Goal: Find contact information: Find contact information

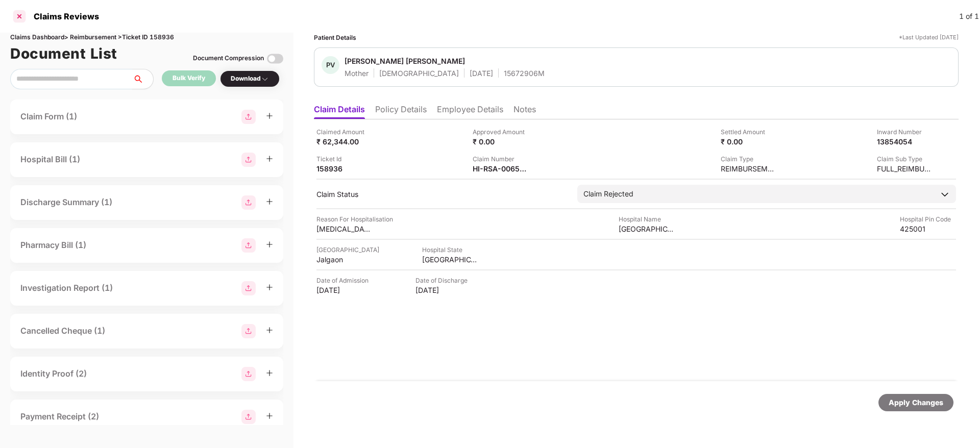
click at [20, 8] on div at bounding box center [19, 16] width 16 height 16
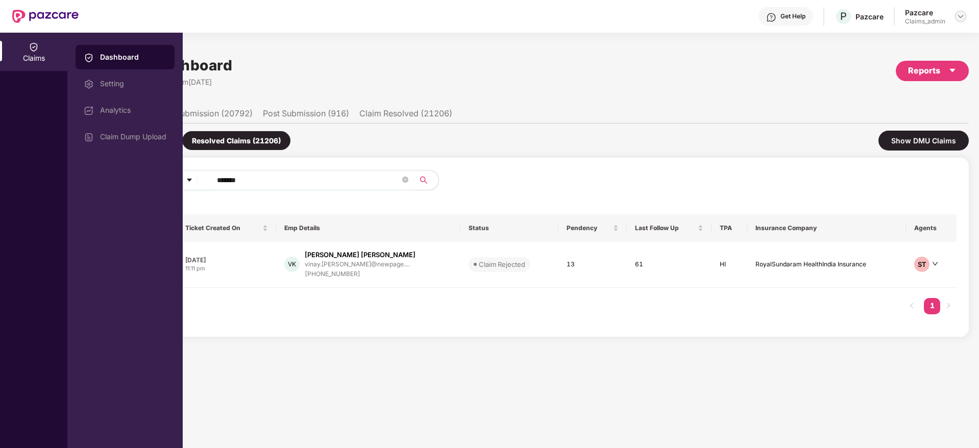
click at [960, 15] on img at bounding box center [961, 16] width 8 height 8
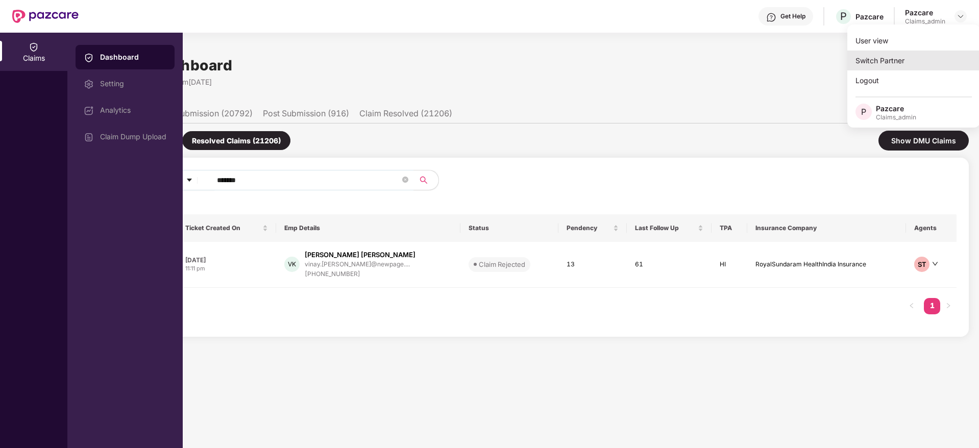
click at [891, 59] on div "Switch Partner" at bounding box center [914, 61] width 133 height 20
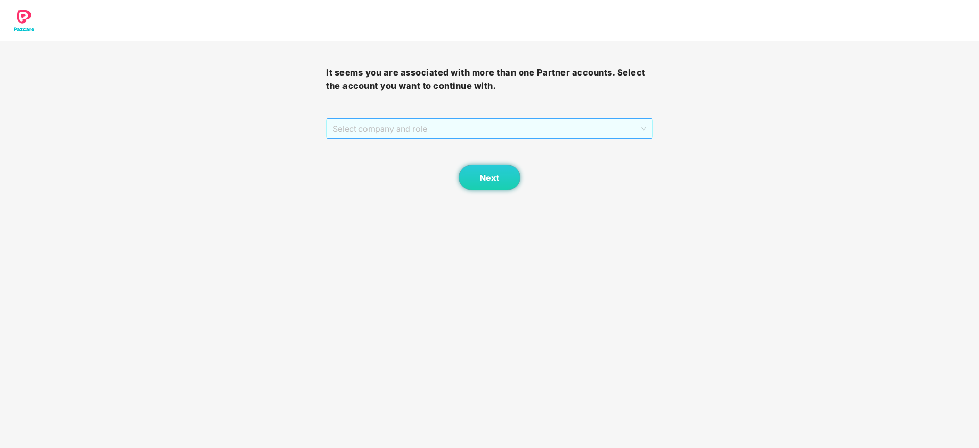
click at [464, 125] on span "Select company and role" at bounding box center [489, 128] width 313 height 19
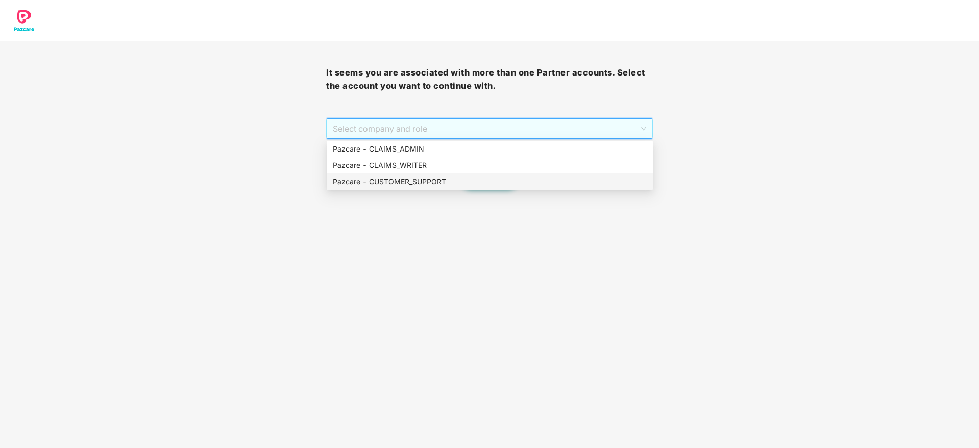
click at [451, 176] on div "Pazcare - CUSTOMER_SUPPORT" at bounding box center [490, 181] width 314 height 11
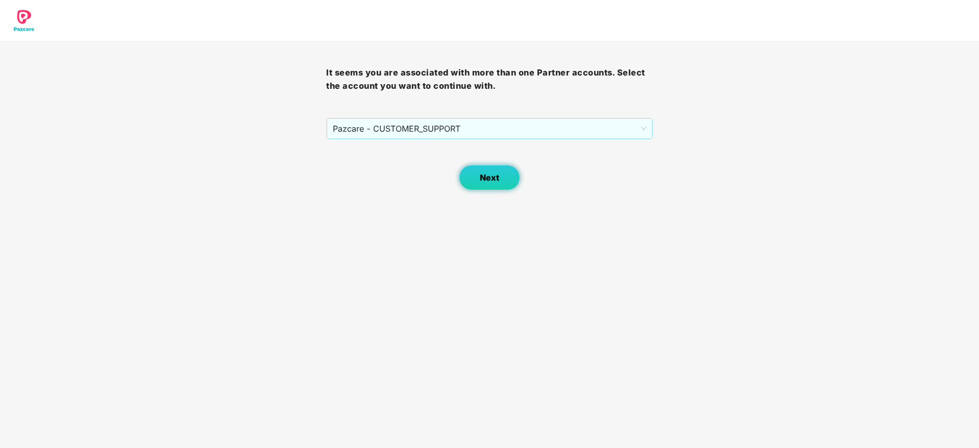
click at [478, 181] on button "Next" at bounding box center [489, 178] width 61 height 26
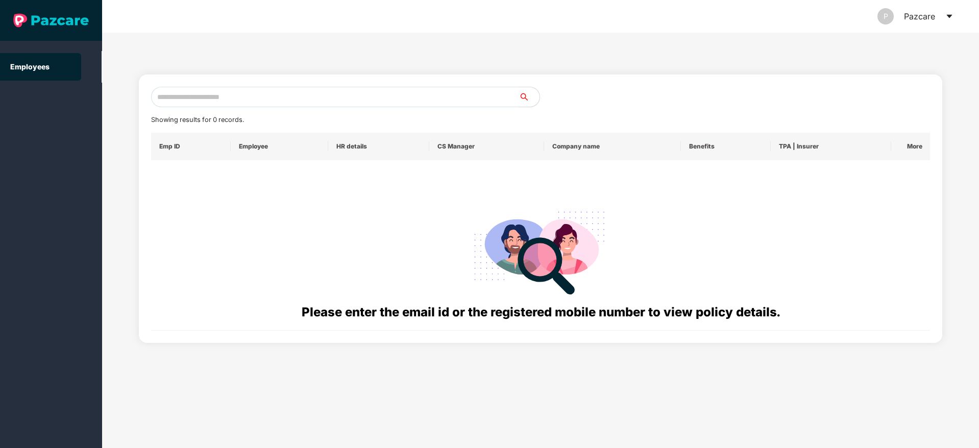
click at [342, 90] on input "text" at bounding box center [335, 97] width 368 height 20
paste input "**********"
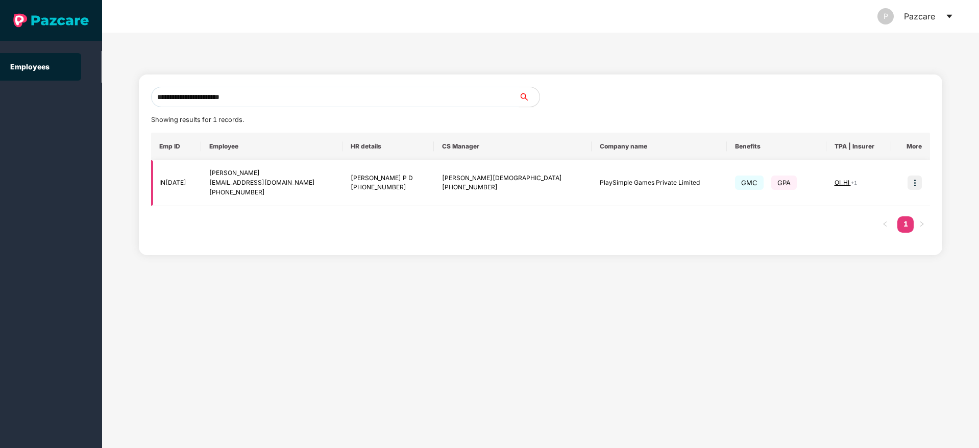
type input "**********"
click at [911, 182] on img at bounding box center [915, 183] width 14 height 14
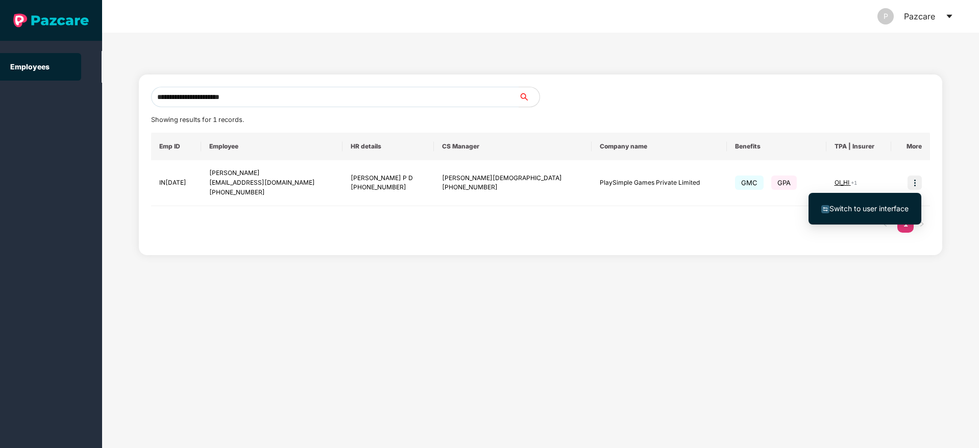
click at [840, 215] on li "Switch to user interface" at bounding box center [865, 208] width 113 height 21
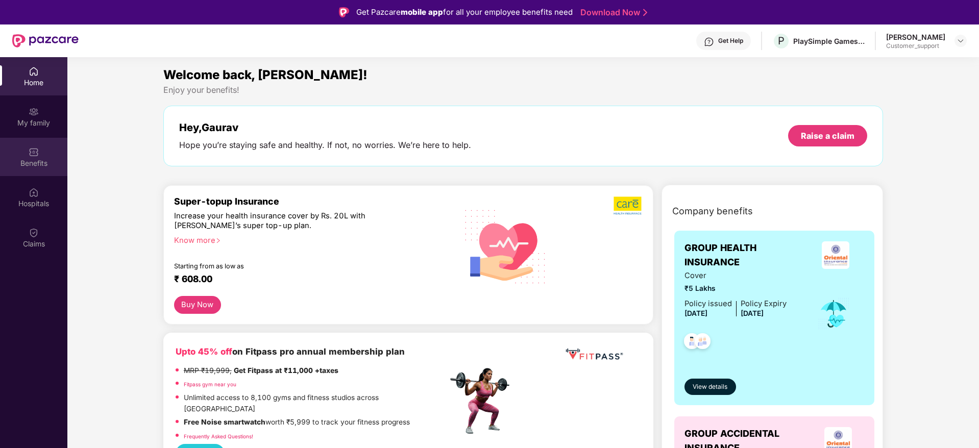
click at [25, 168] on div "Benefits" at bounding box center [33, 157] width 67 height 38
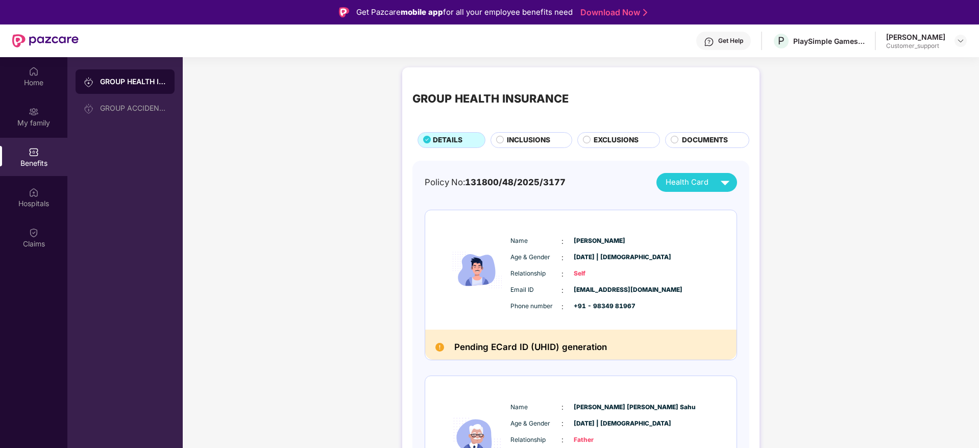
click at [560, 134] on div "INCLUSIONS" at bounding box center [532, 140] width 82 height 16
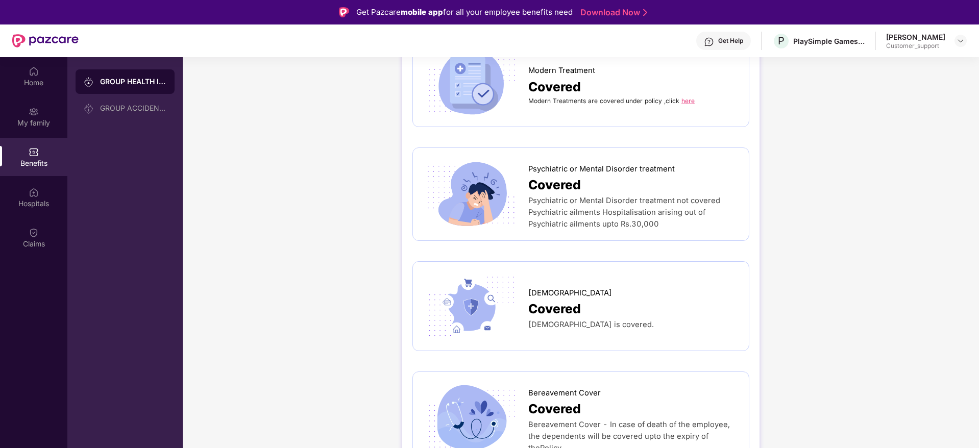
scroll to position [1838, 0]
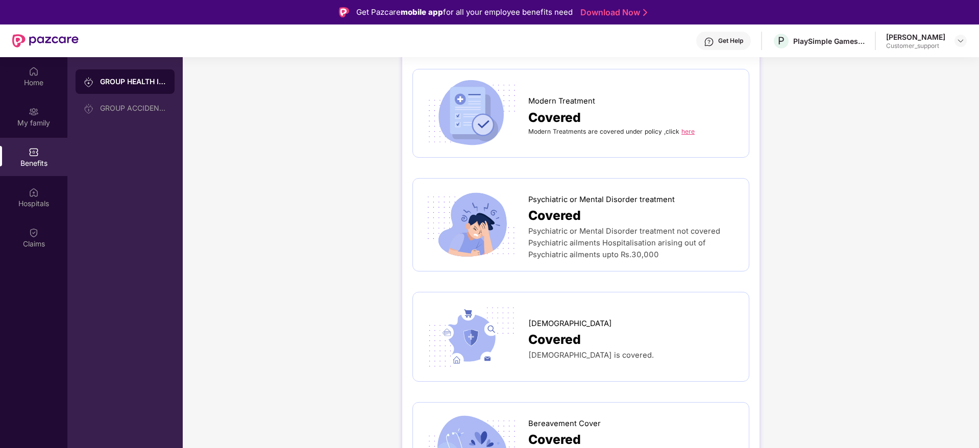
click at [692, 127] on div "Modern Treatments are covered under policy ,click here" at bounding box center [633, 131] width 210 height 9
click at [682, 128] on link "here" at bounding box center [688, 132] width 13 height 8
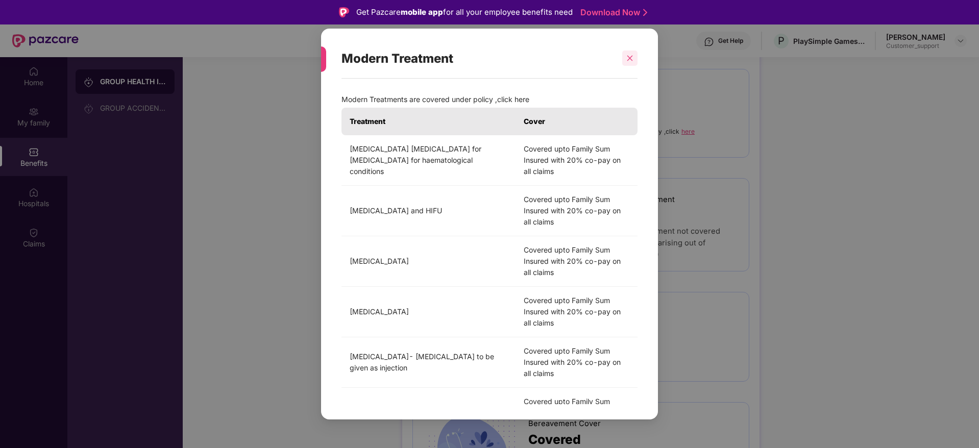
click at [629, 58] on icon "close" at bounding box center [630, 59] width 6 height 6
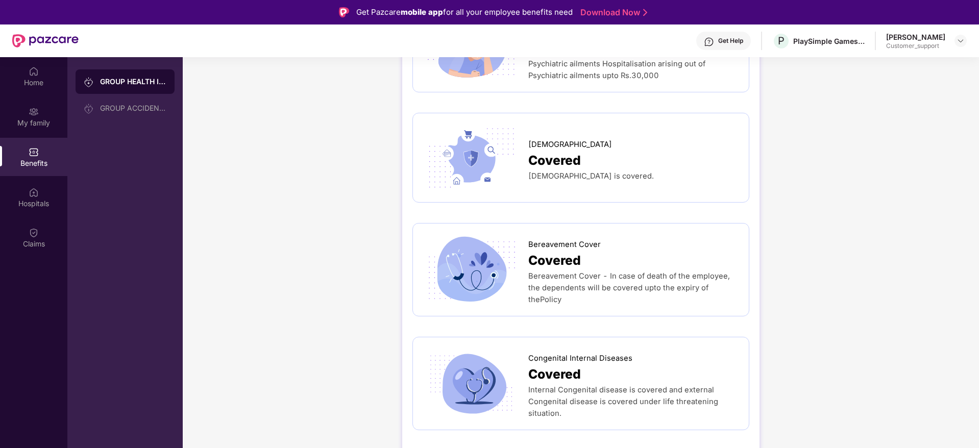
scroll to position [2060, 0]
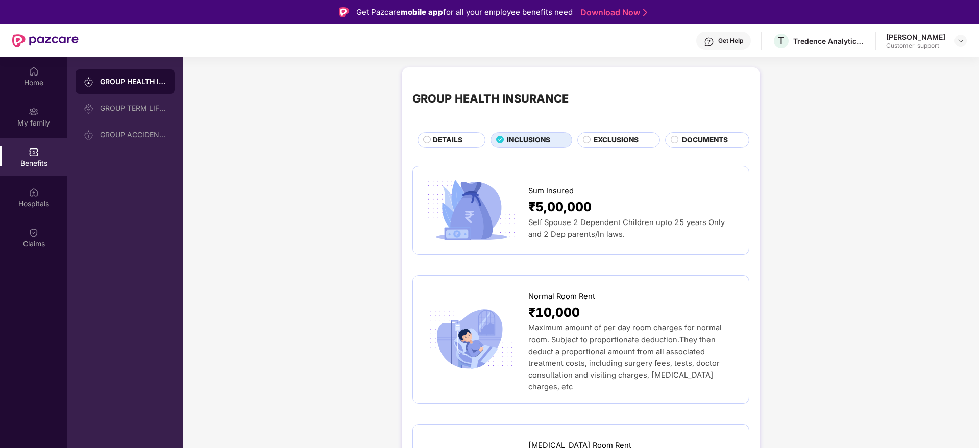
scroll to position [980, 0]
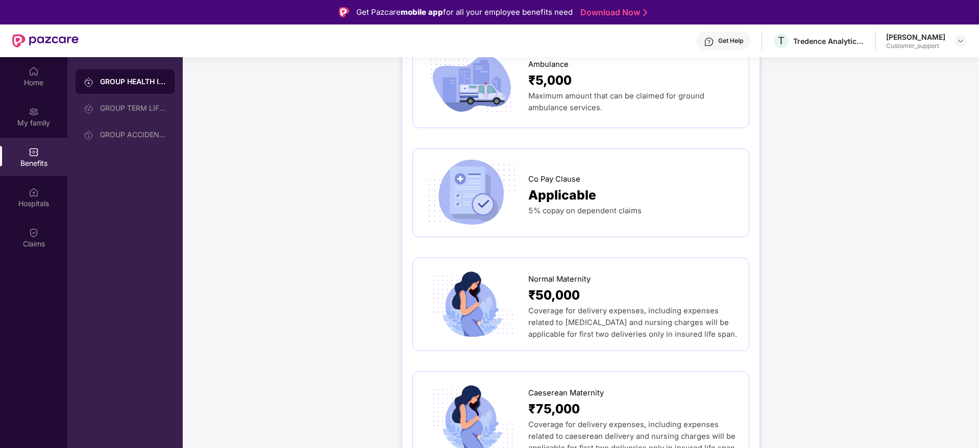
click at [733, 38] on div "Get Help" at bounding box center [730, 41] width 25 height 8
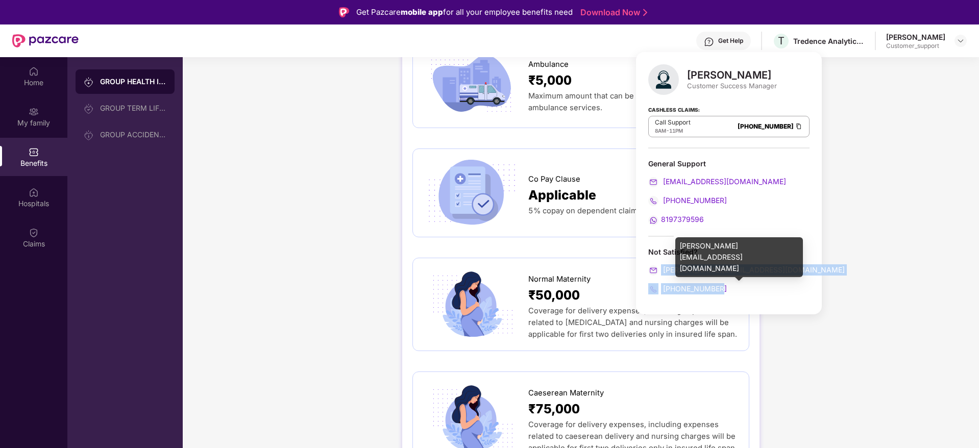
drag, startPoint x: 726, startPoint y: 292, endPoint x: 662, endPoint y: 266, distance: 69.4
click at [662, 266] on div "Not Satisfied? [PERSON_NAME][EMAIL_ADDRESS][DOMAIN_NAME] [PHONE_NUMBER]" at bounding box center [728, 270] width 161 height 47
copy div "[PERSON_NAME][EMAIL_ADDRESS][DOMAIN_NAME] [PHONE_NUMBER]"
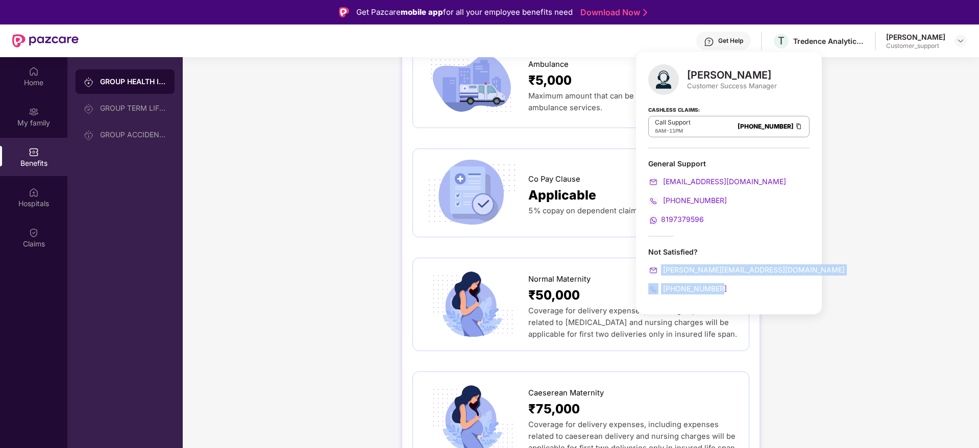
click at [740, 292] on div "[PHONE_NUMBER]" at bounding box center [728, 288] width 161 height 11
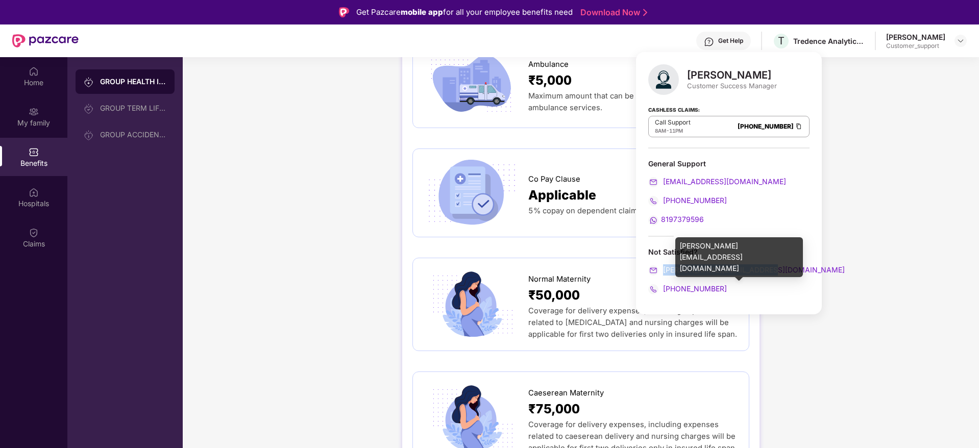
drag, startPoint x: 768, startPoint y: 269, endPoint x: 664, endPoint y: 267, distance: 104.7
click at [664, 267] on div "[PERSON_NAME][EMAIL_ADDRESS][DOMAIN_NAME]" at bounding box center [728, 269] width 161 height 11
copy span "[PERSON_NAME][EMAIL_ADDRESS][DOMAIN_NAME]"
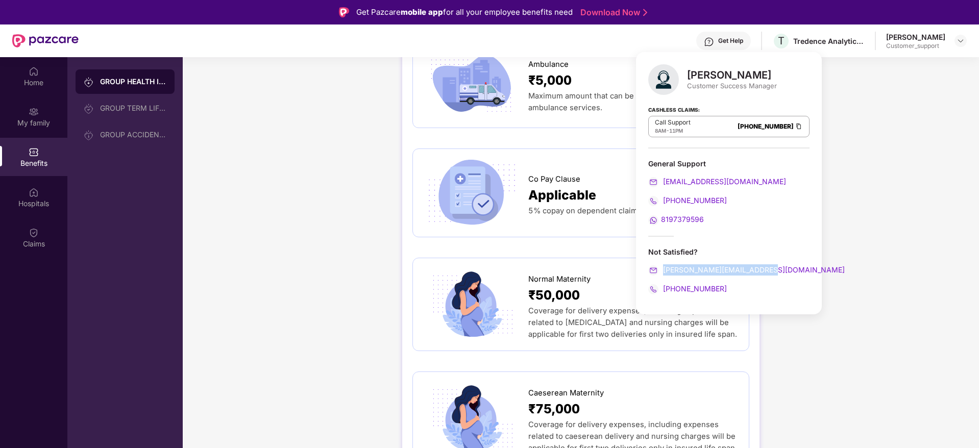
copy span "[PERSON_NAME][EMAIL_ADDRESS][DOMAIN_NAME]"
click at [689, 290] on span "[PHONE_NUMBER]" at bounding box center [694, 288] width 66 height 9
drag, startPoint x: 721, startPoint y: 295, endPoint x: 673, endPoint y: 286, distance: 48.7
click at [673, 286] on div "[PERSON_NAME] Customer Success Manager Cashless Claims: Call Support 8AM - 11PM…" at bounding box center [729, 183] width 186 height 262
copy span "17021572524"
